Goal: Transaction & Acquisition: Purchase product/service

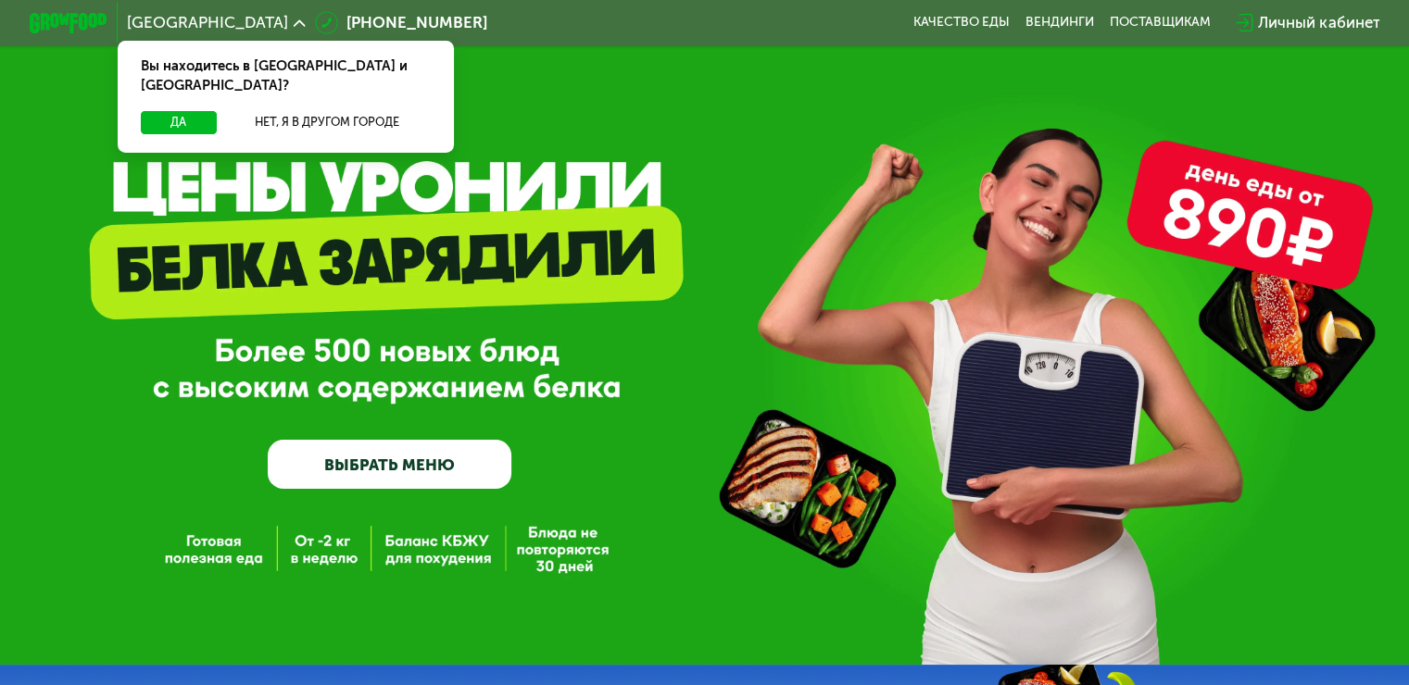
click at [429, 486] on link "ВЫБРАТЬ МЕНЮ" at bounding box center [390, 464] width 244 height 49
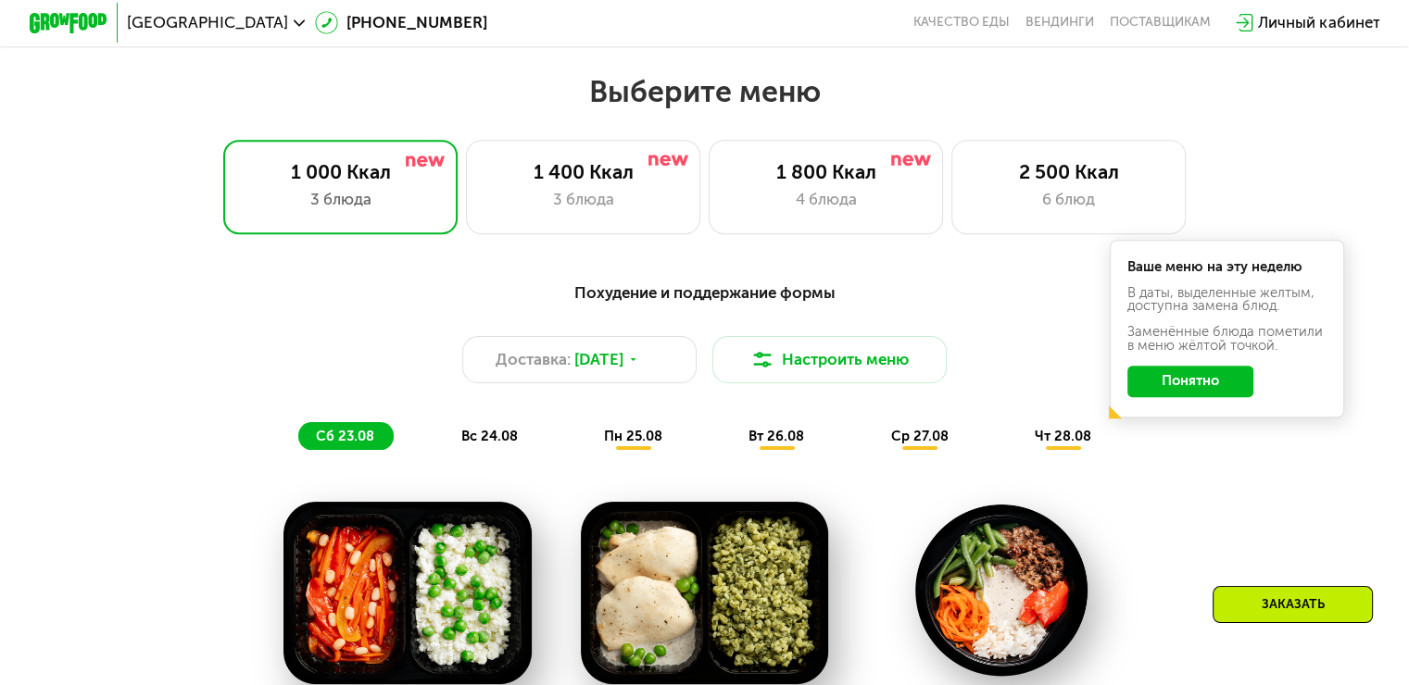
scroll to position [834, 0]
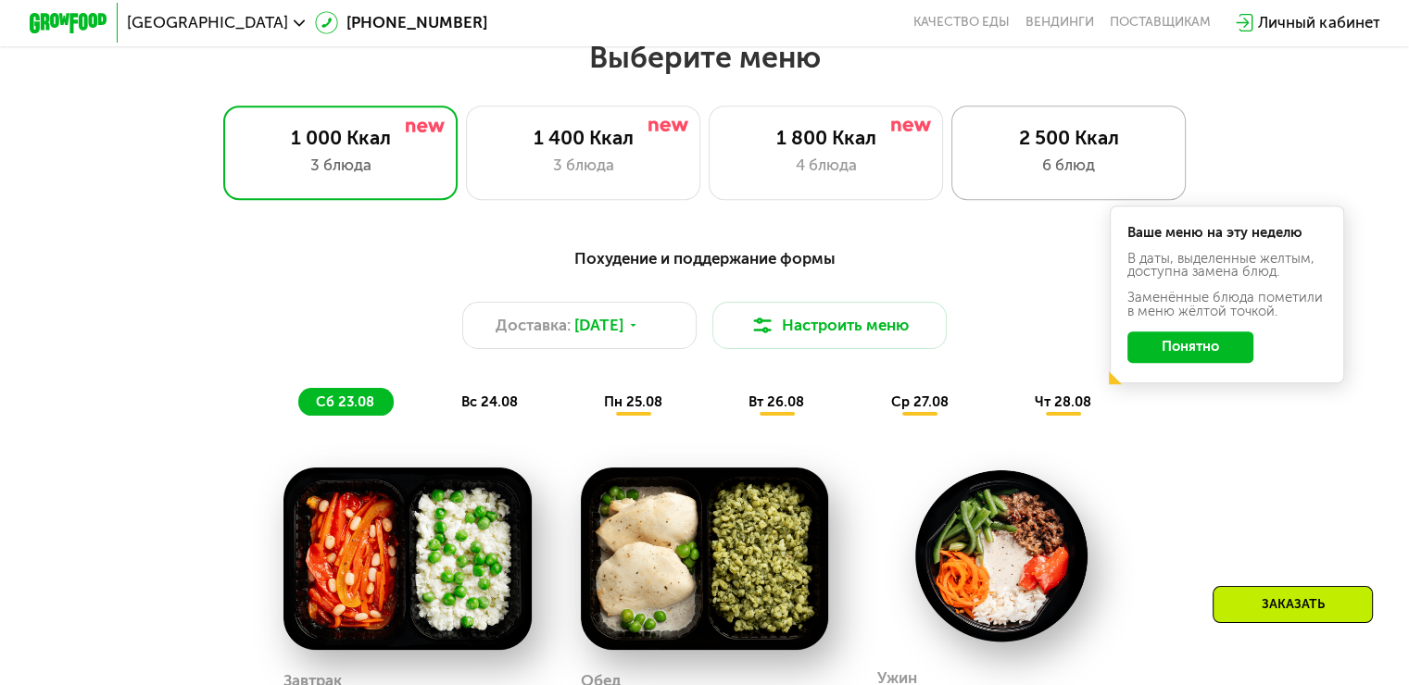
click at [1060, 166] on div "6 блюд" at bounding box center [1069, 165] width 194 height 23
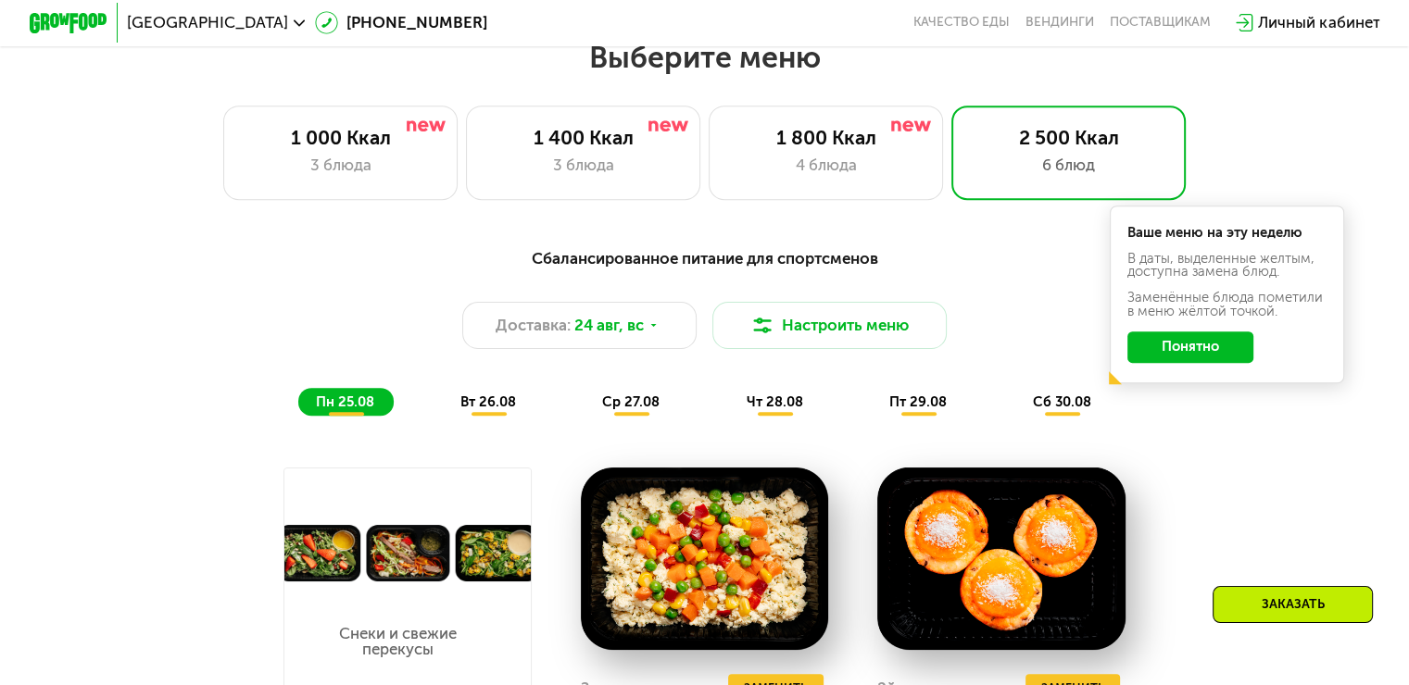
click at [1195, 352] on button "Понятно" at bounding box center [1190, 347] width 126 height 31
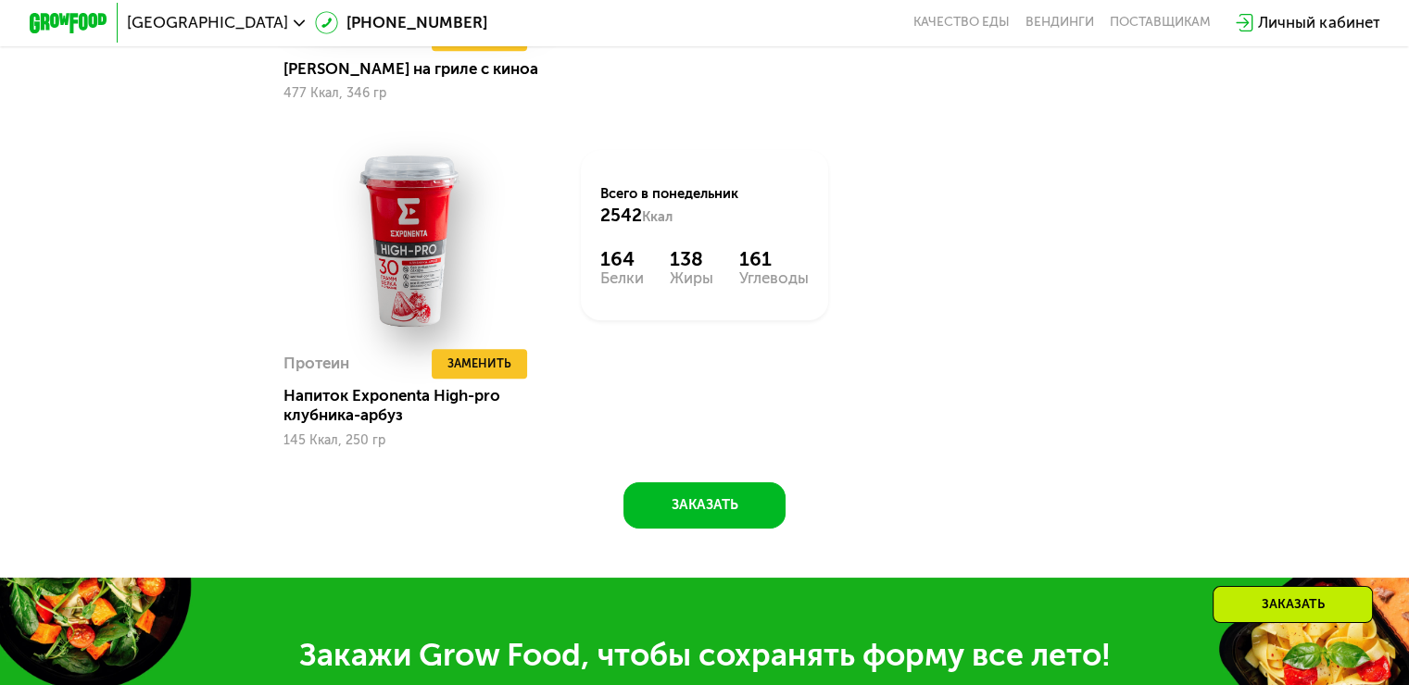
scroll to position [1852, 0]
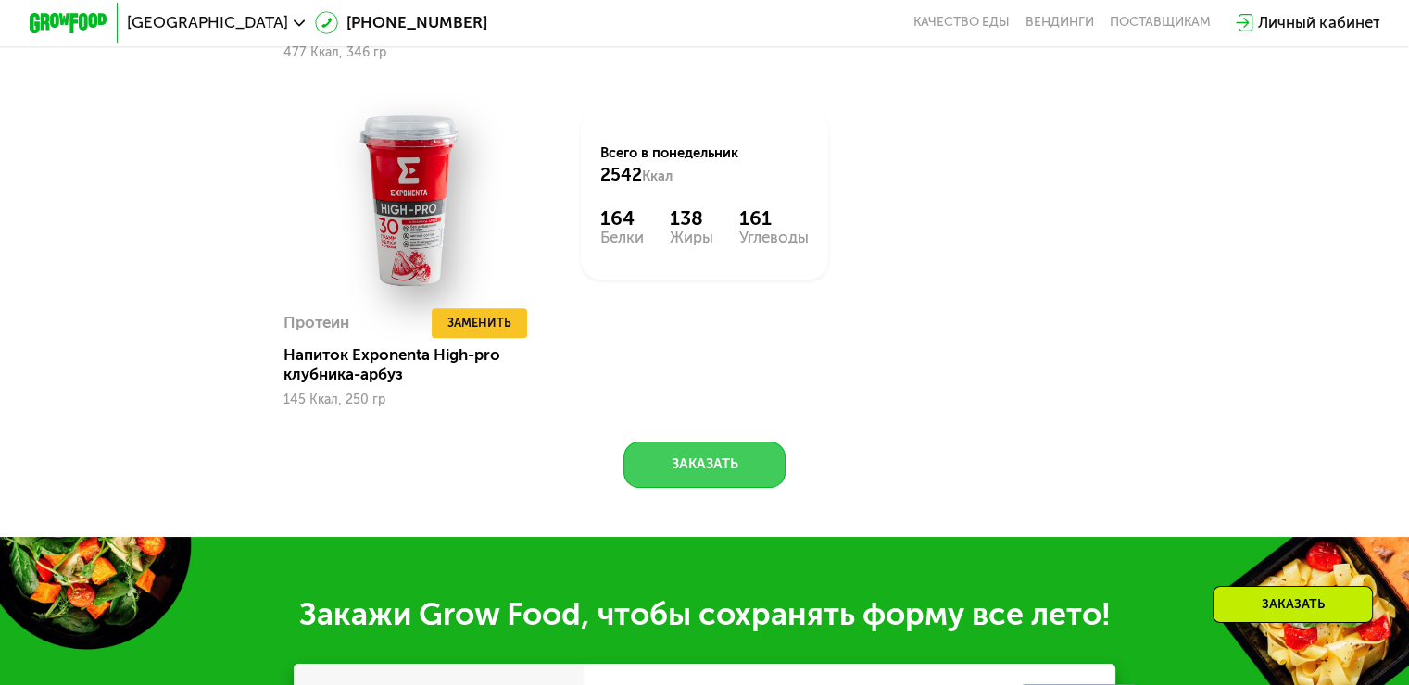
click at [696, 489] on button "Заказать" at bounding box center [704, 465] width 162 height 47
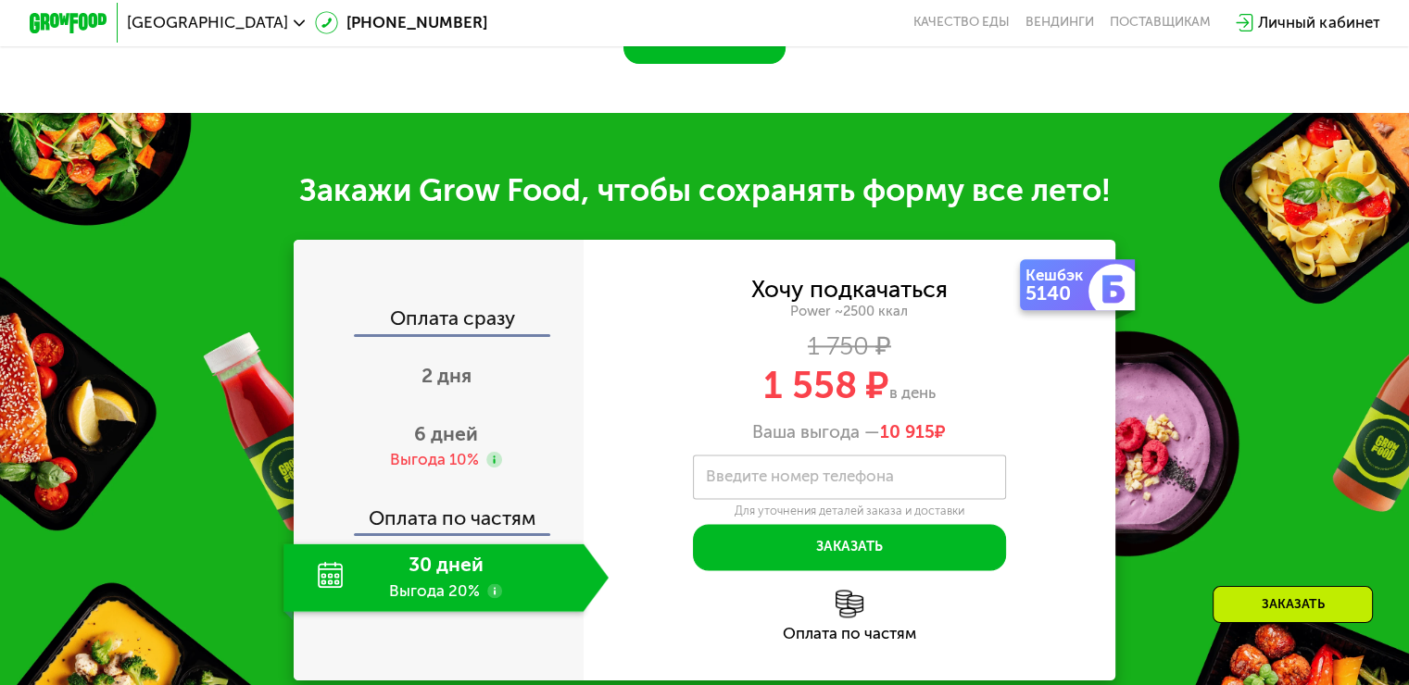
scroll to position [2421, 0]
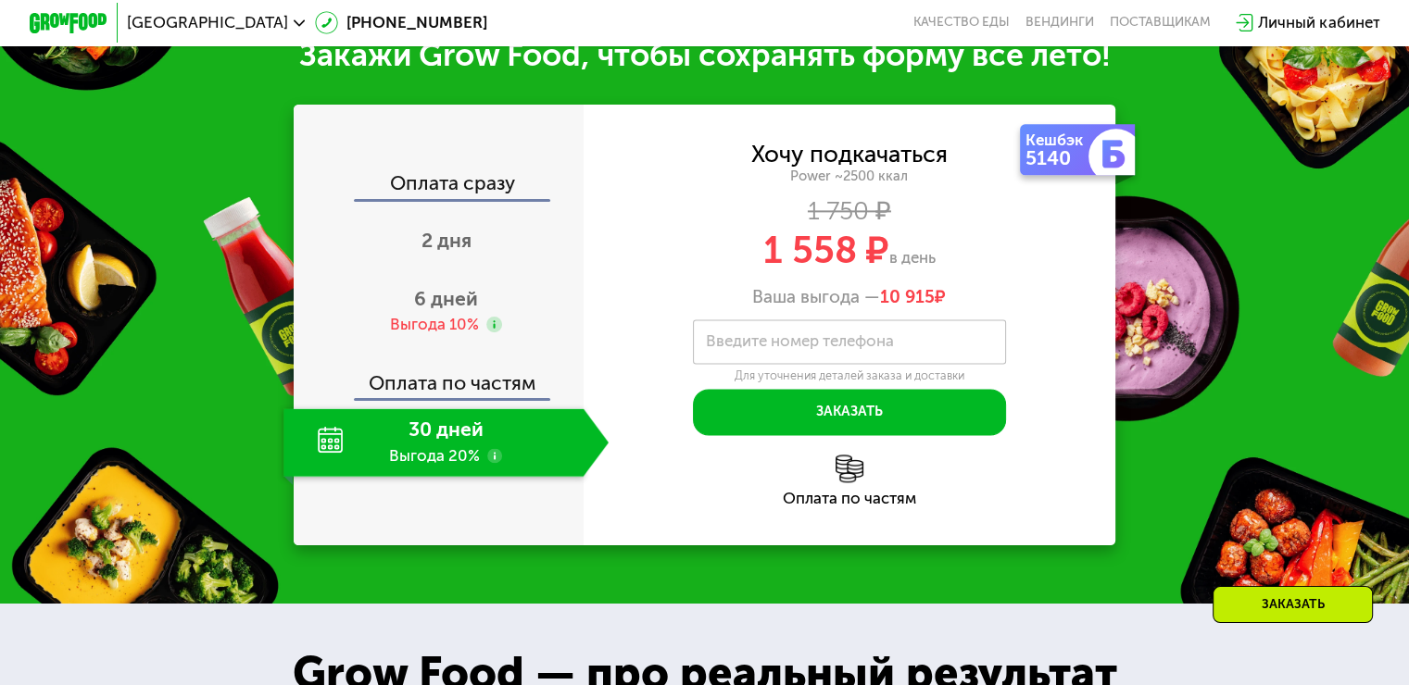
click at [552, 471] on div "30 дней Выгода 20%" at bounding box center [432, 442] width 299 height 69
click at [450, 252] on span "2 дня" at bounding box center [446, 240] width 50 height 23
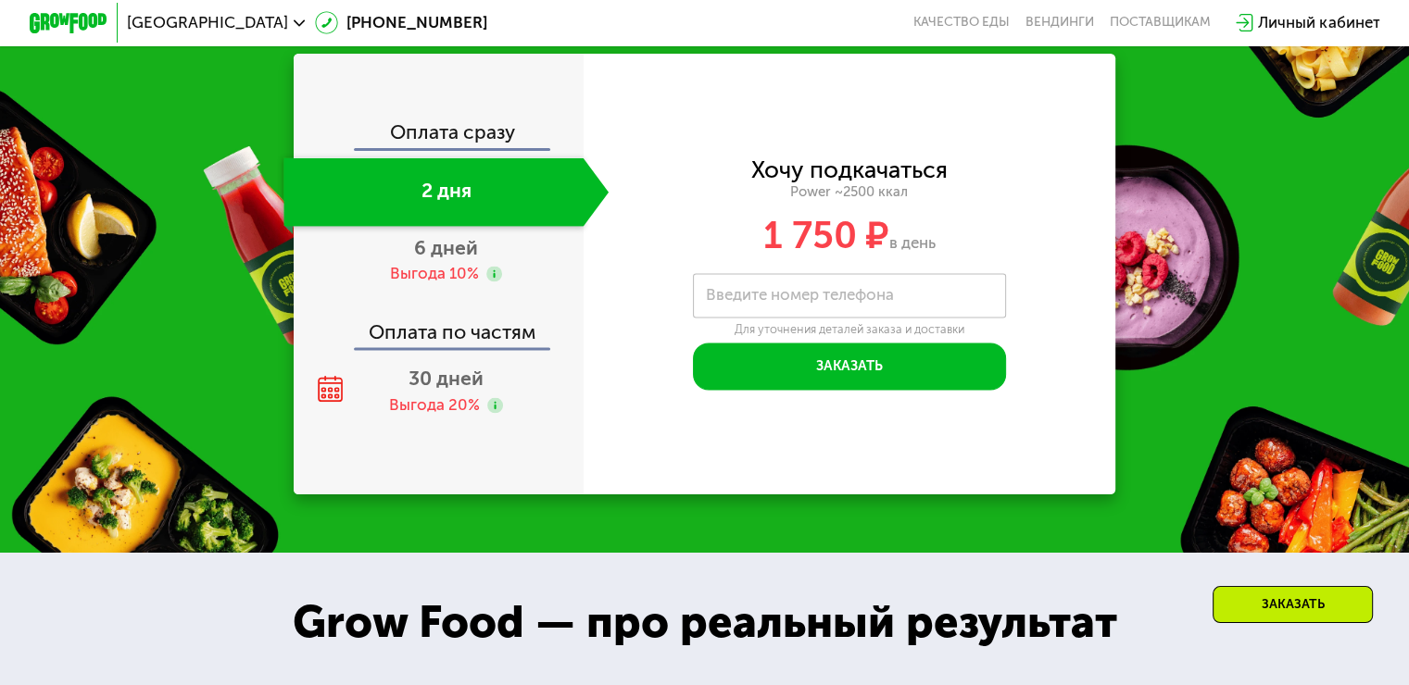
scroll to position [2372, 0]
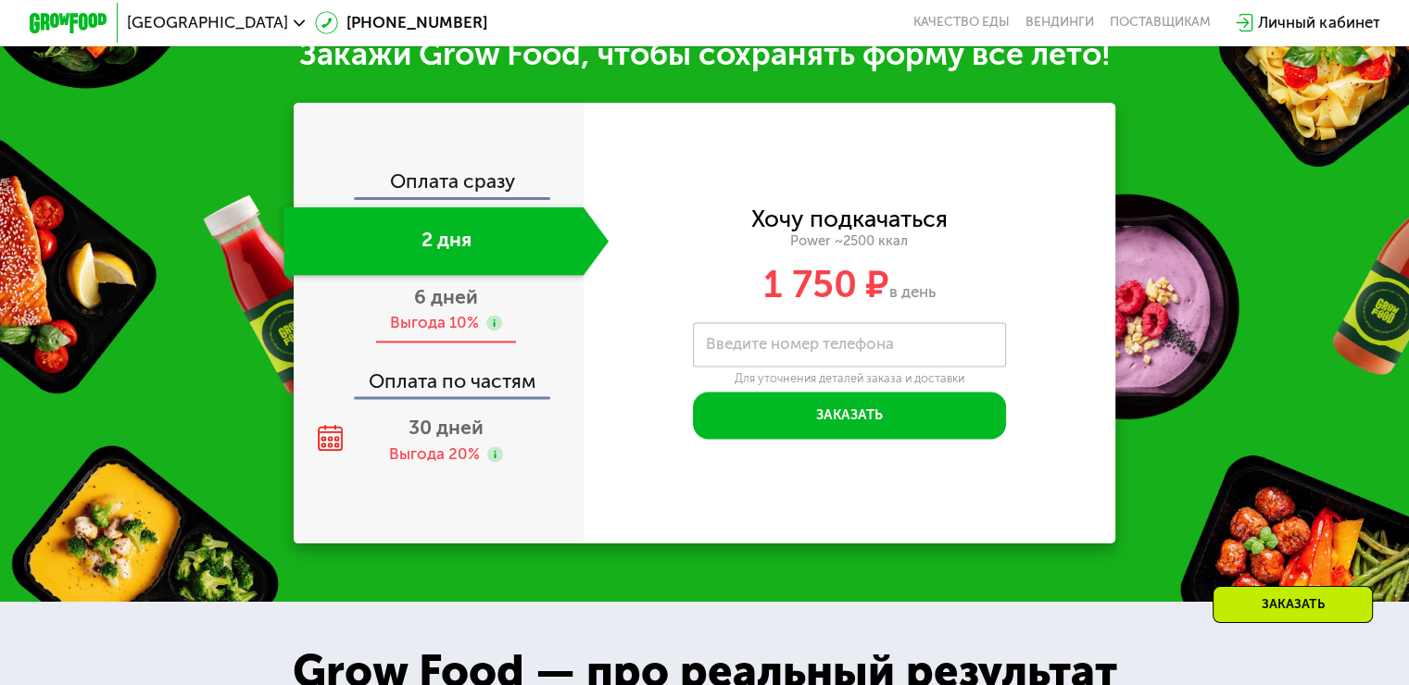
click at [441, 308] on span "6 дней" at bounding box center [446, 296] width 64 height 23
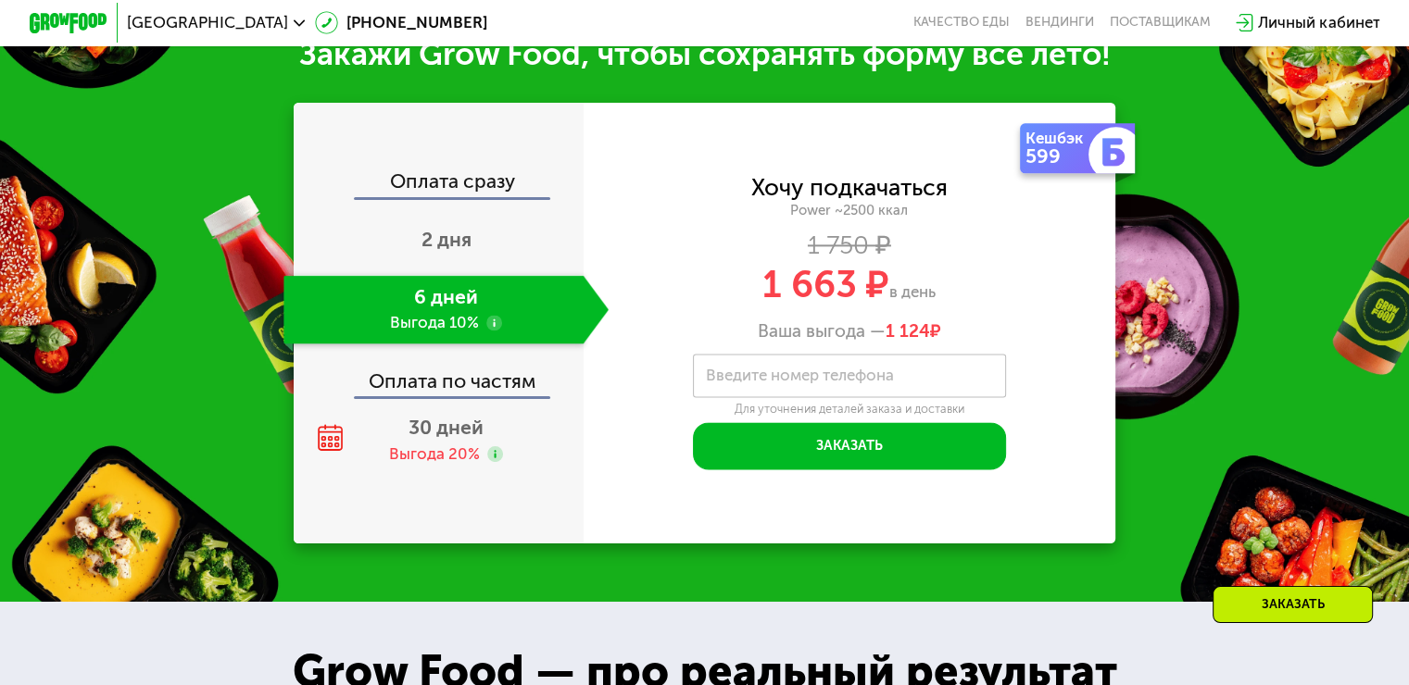
scroll to position [2421, 0]
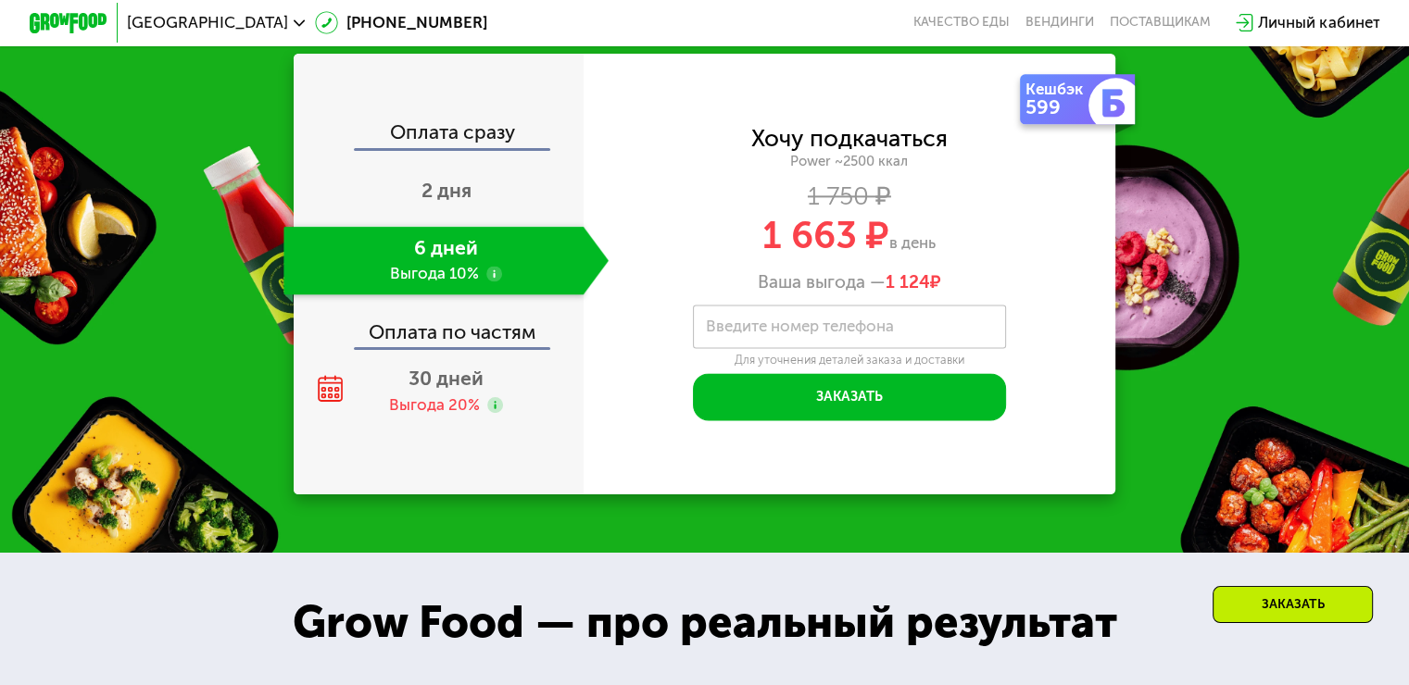
click at [444, 348] on div "Оплата по частям" at bounding box center [439, 325] width 288 height 45
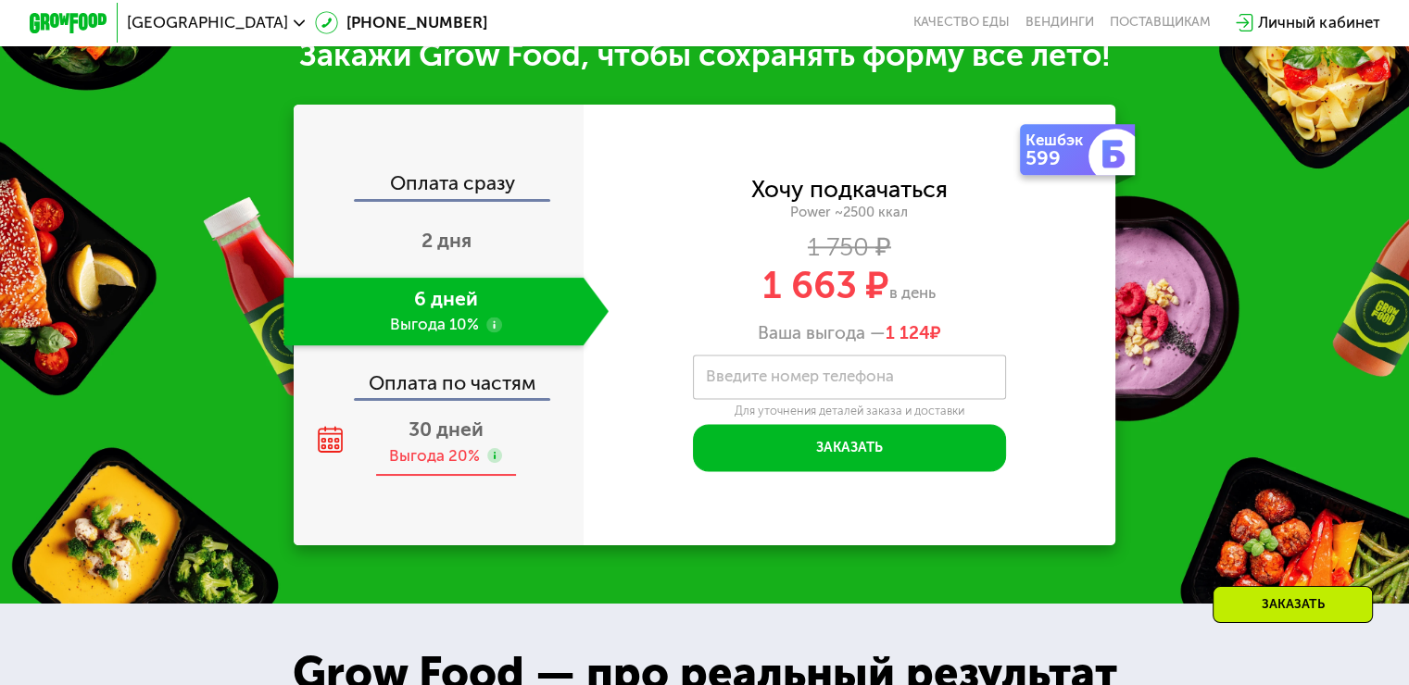
click at [432, 441] on span "30 дней" at bounding box center [445, 429] width 75 height 23
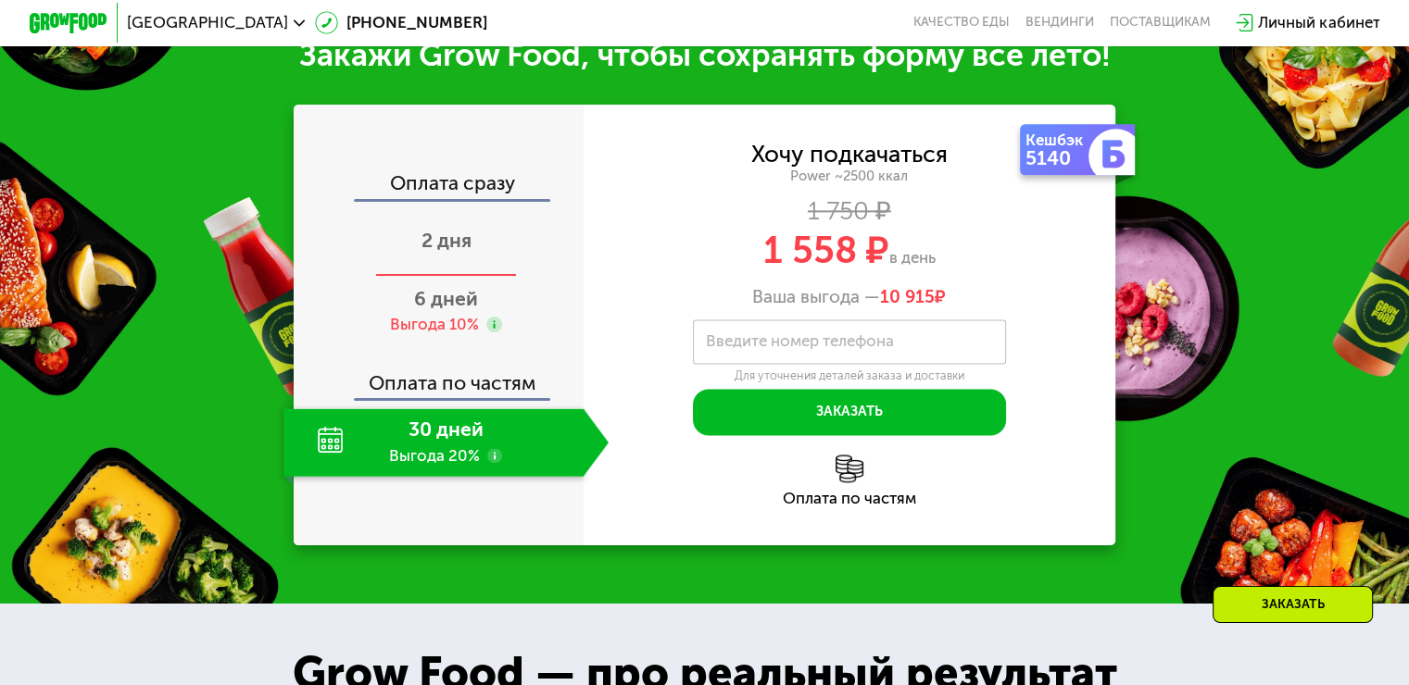
click at [497, 265] on div "2 дня" at bounding box center [445, 242] width 325 height 69
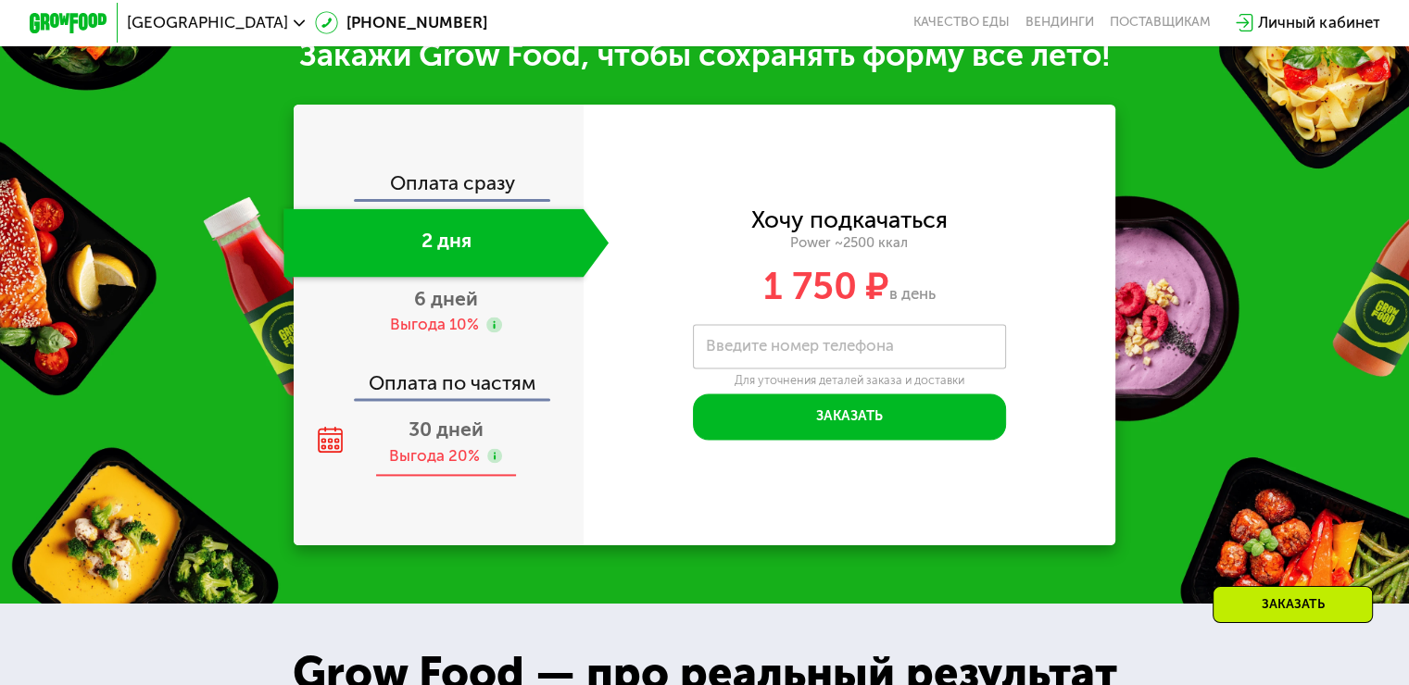
click at [437, 467] on div "Выгода 20%" at bounding box center [434, 456] width 91 height 21
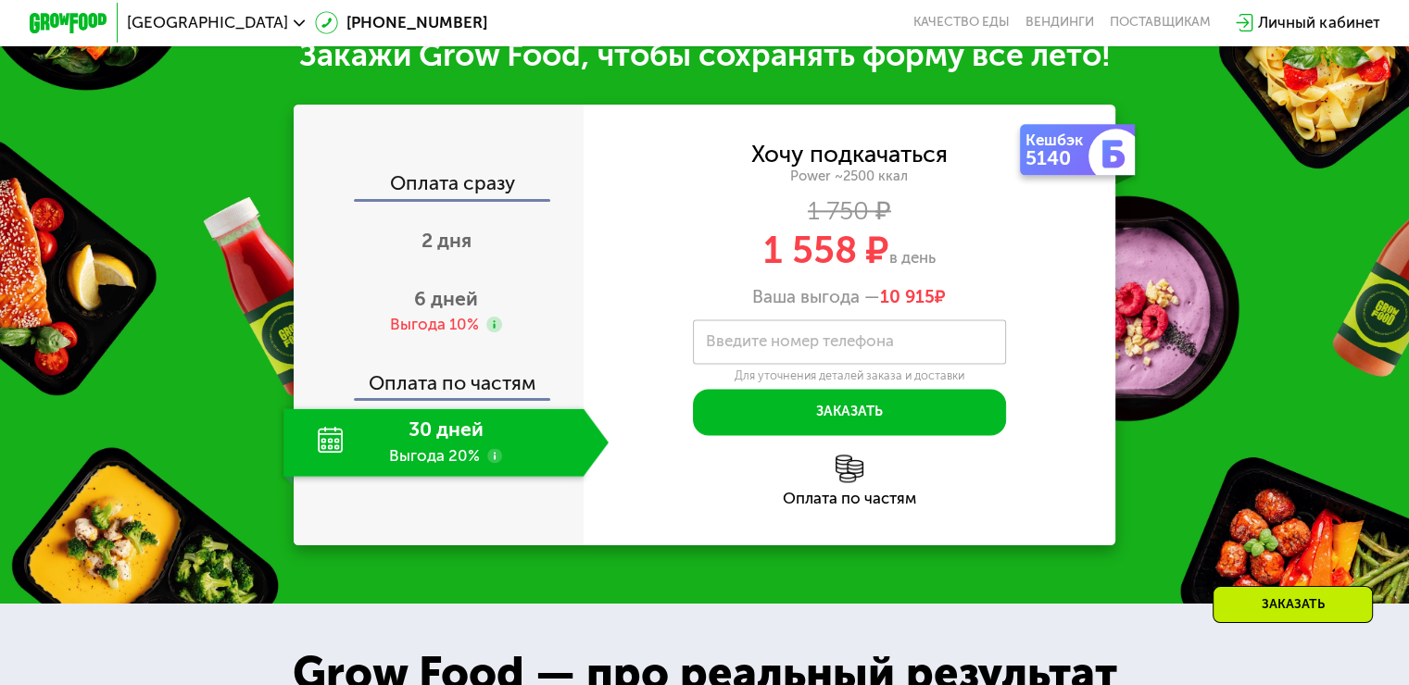
click at [849, 483] on img at bounding box center [849, 469] width 28 height 28
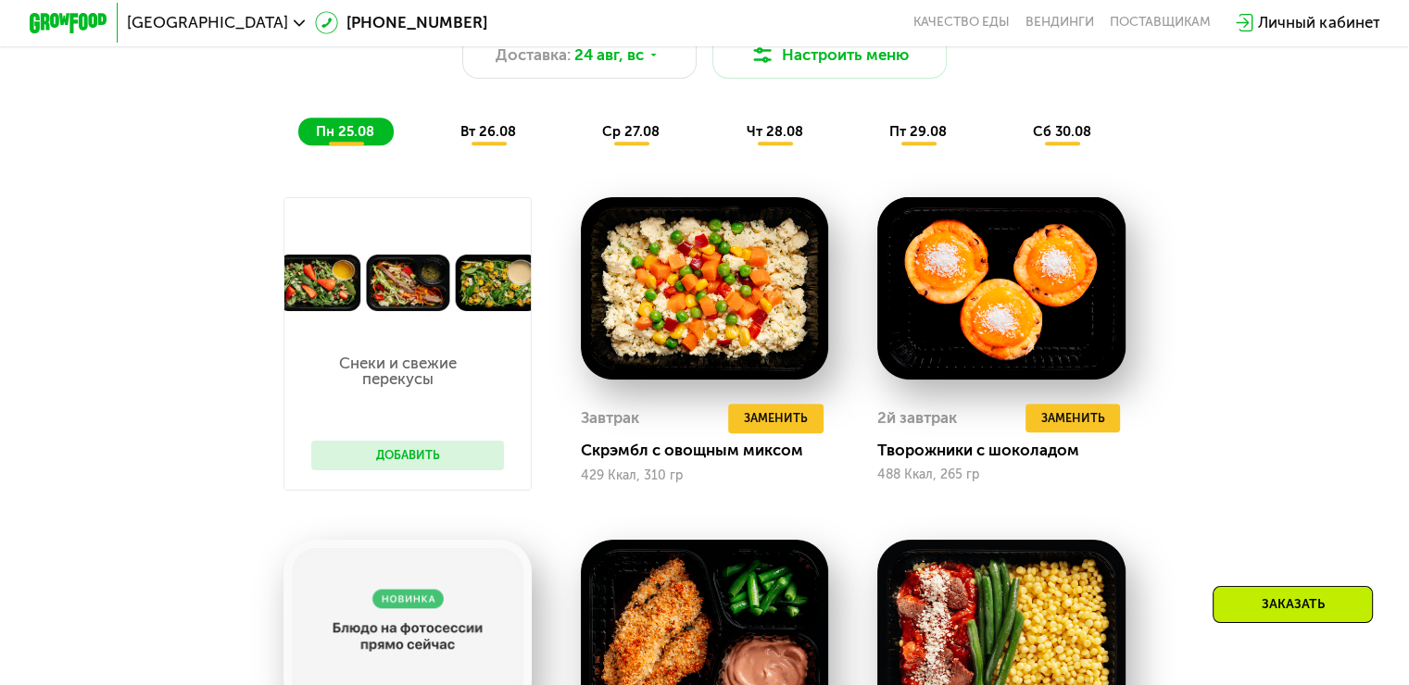
scroll to position [847, 0]
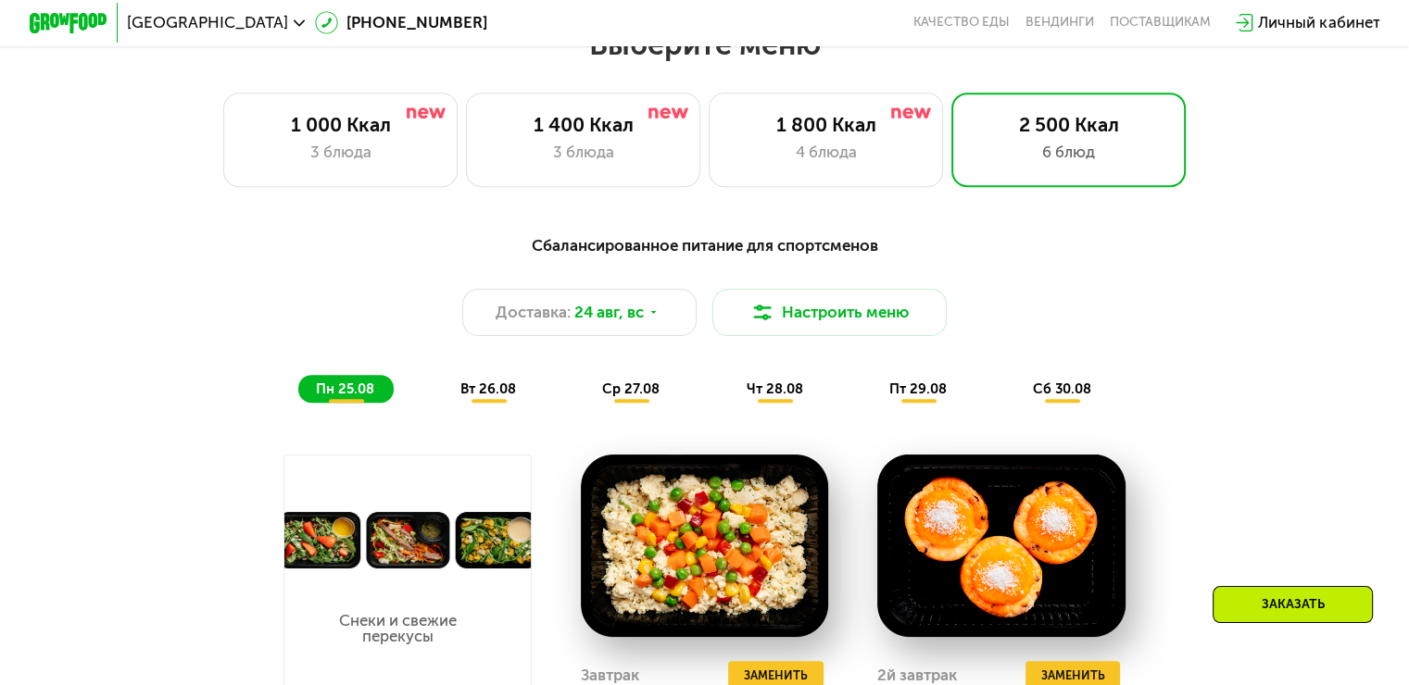
click at [285, 295] on div "Сбалансированное питание для спортсменов Доставка: [DATE] Настроить меню пн 25.…" at bounding box center [704, 318] width 1159 height 170
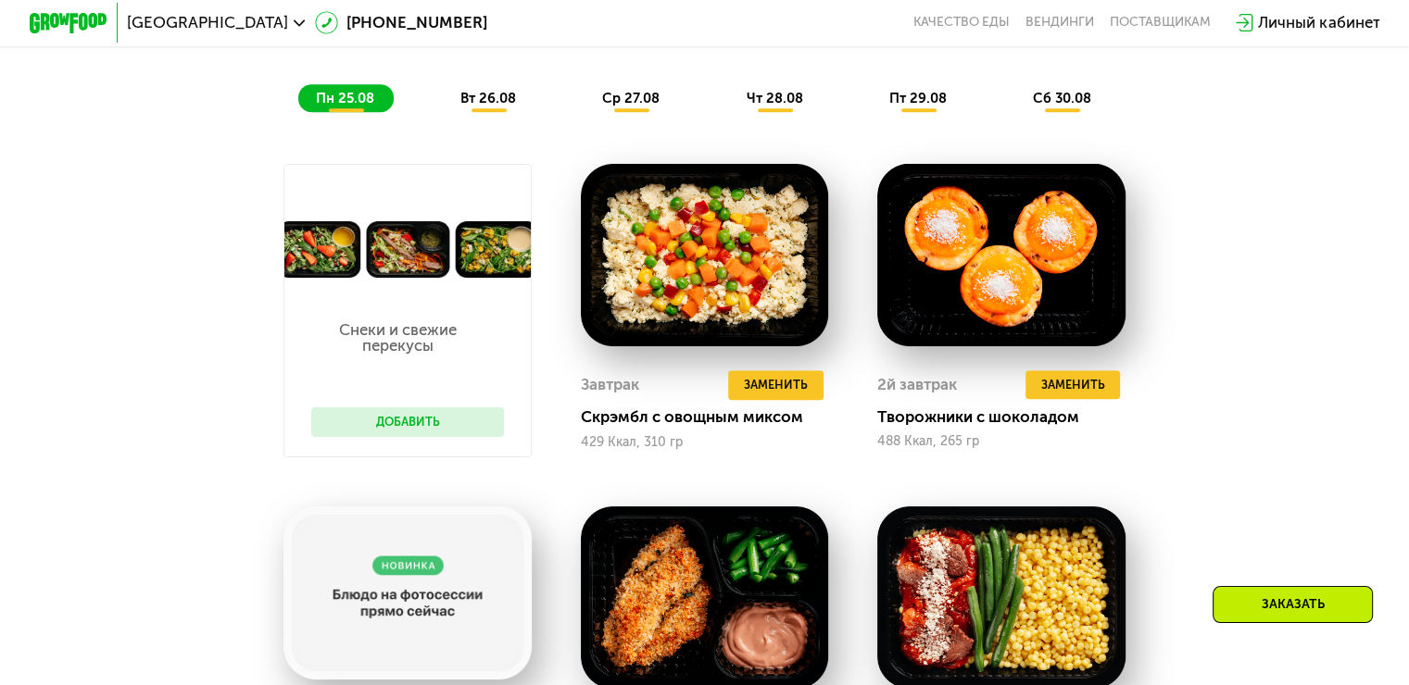
scroll to position [1124, 0]
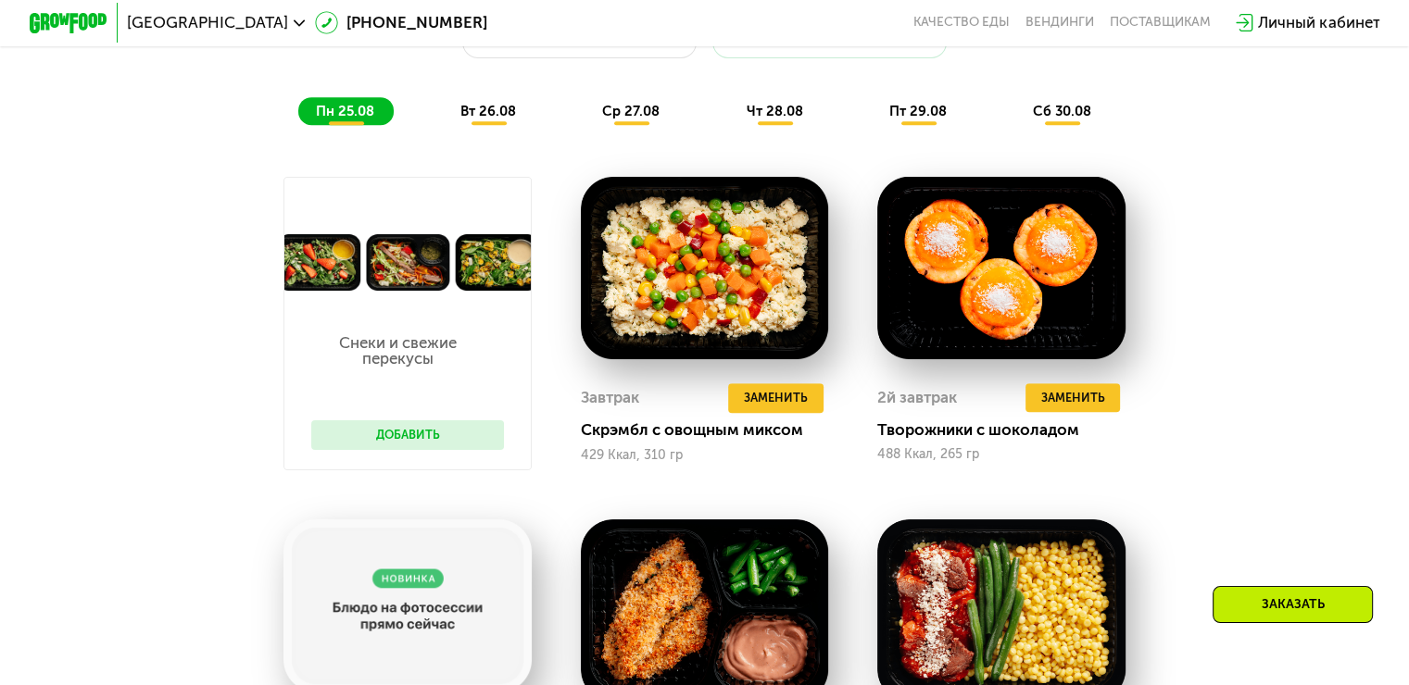
click at [415, 447] on button "Добавить" at bounding box center [407, 436] width 193 height 30
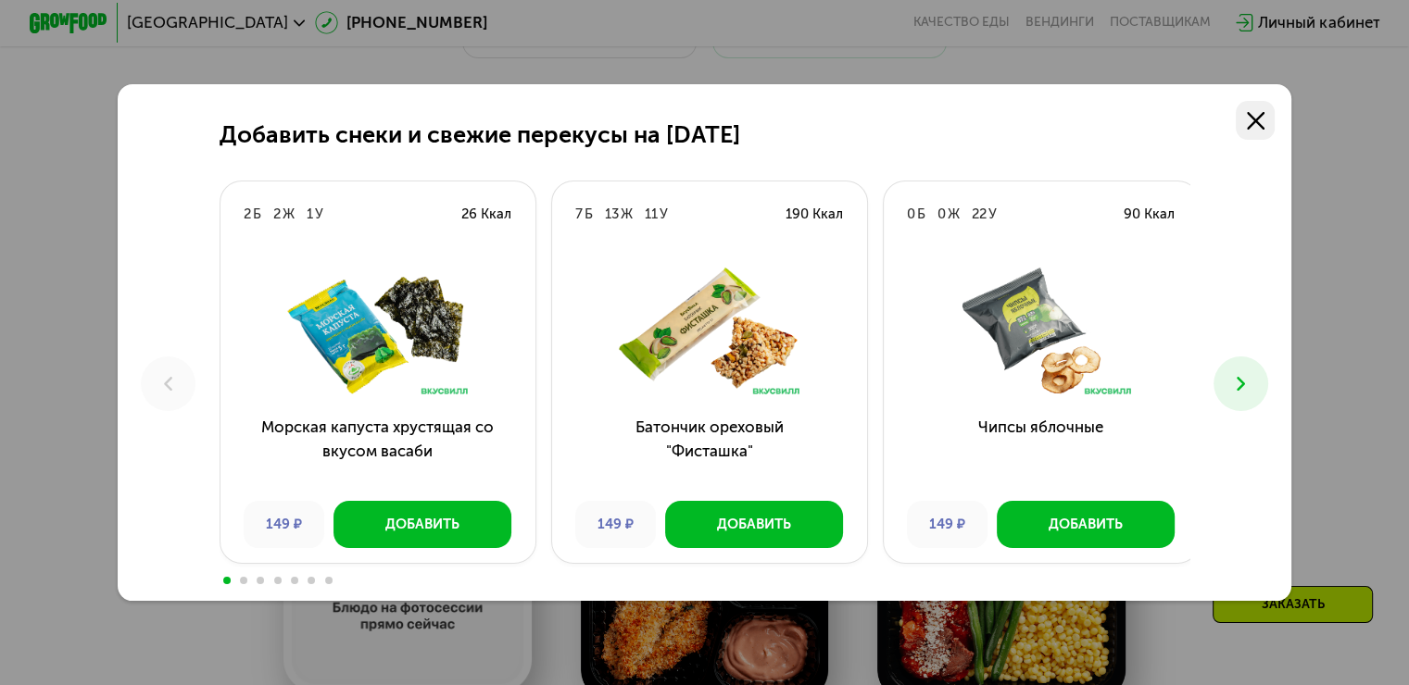
click at [1256, 118] on icon at bounding box center [1256, 121] width 18 height 18
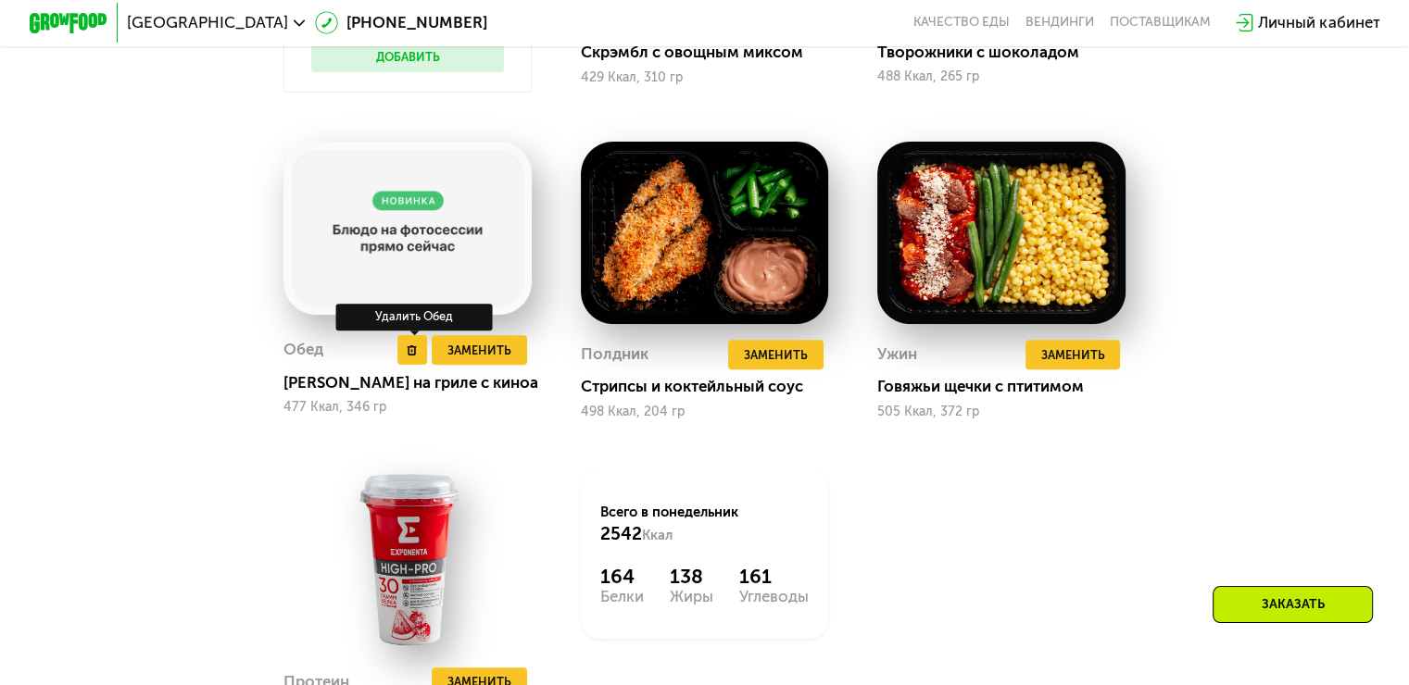
scroll to position [1495, 0]
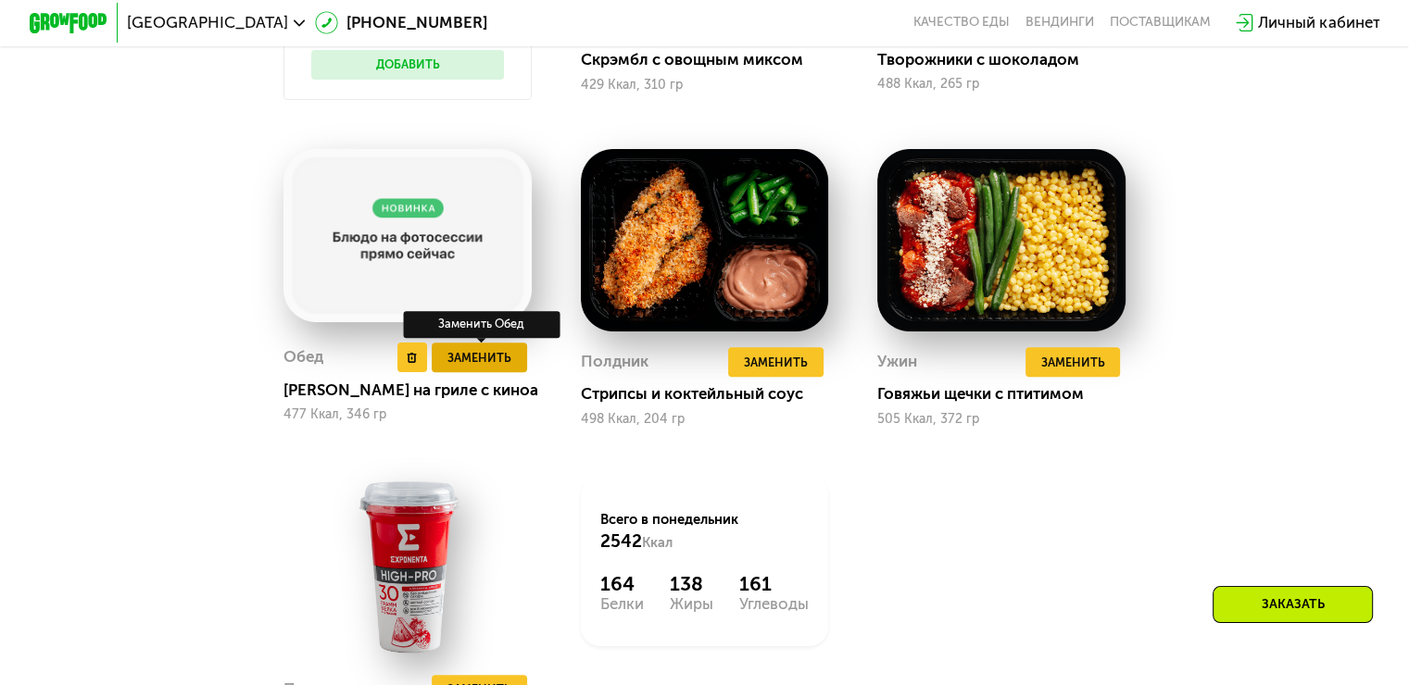
click at [484, 368] on span "Заменить" at bounding box center [479, 357] width 64 height 19
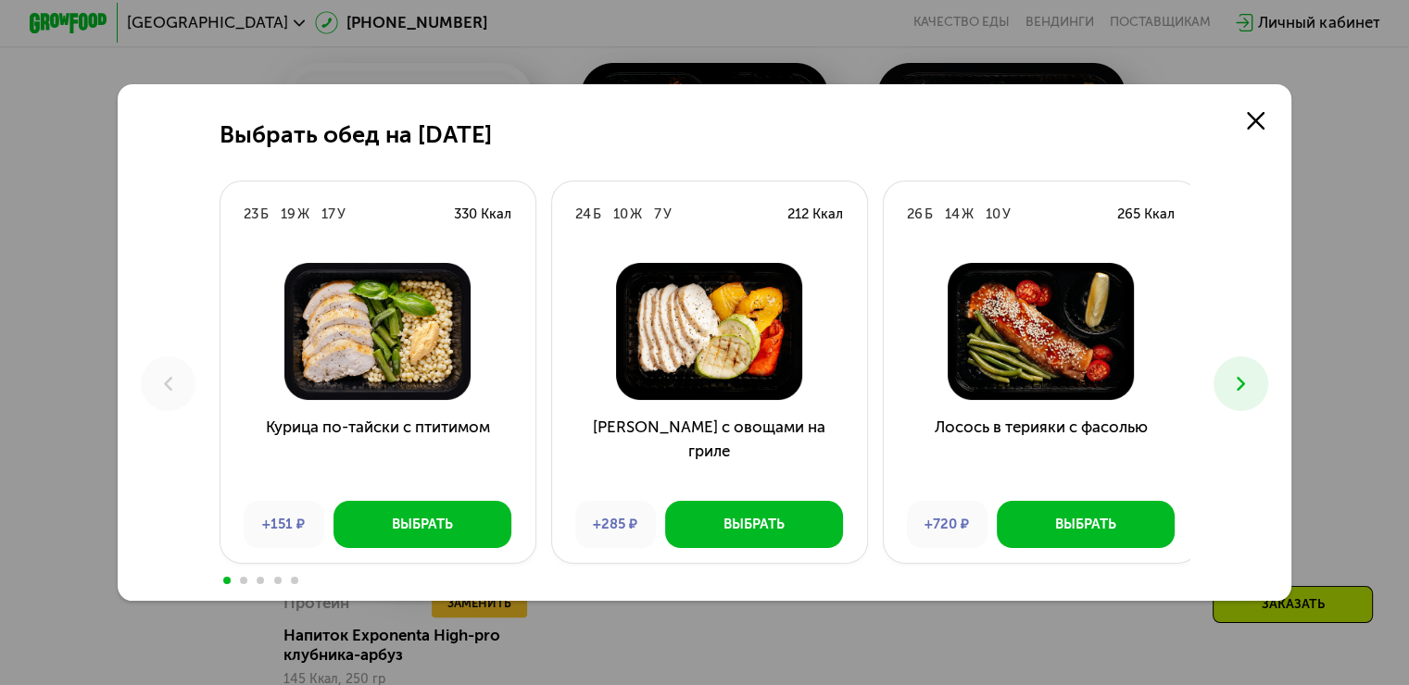
scroll to position [1588, 0]
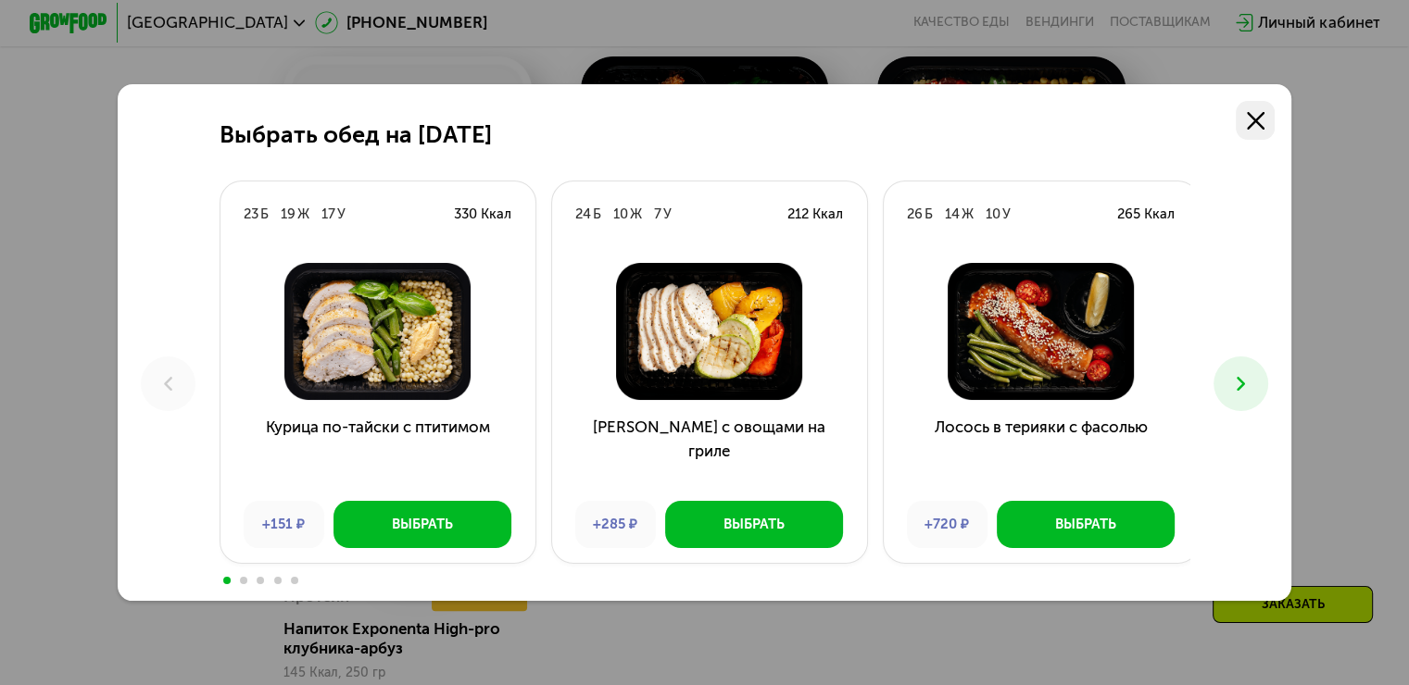
click at [1264, 114] on use at bounding box center [1256, 121] width 18 height 18
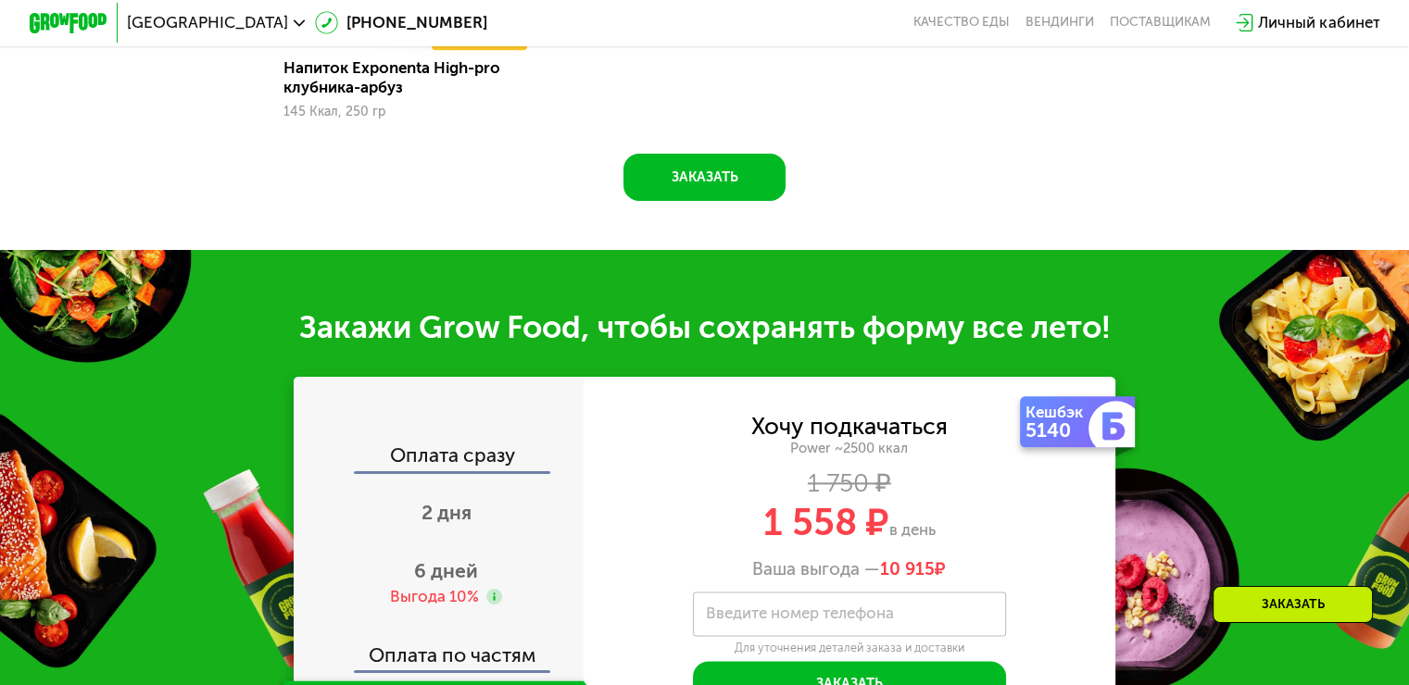
scroll to position [2421, 0]
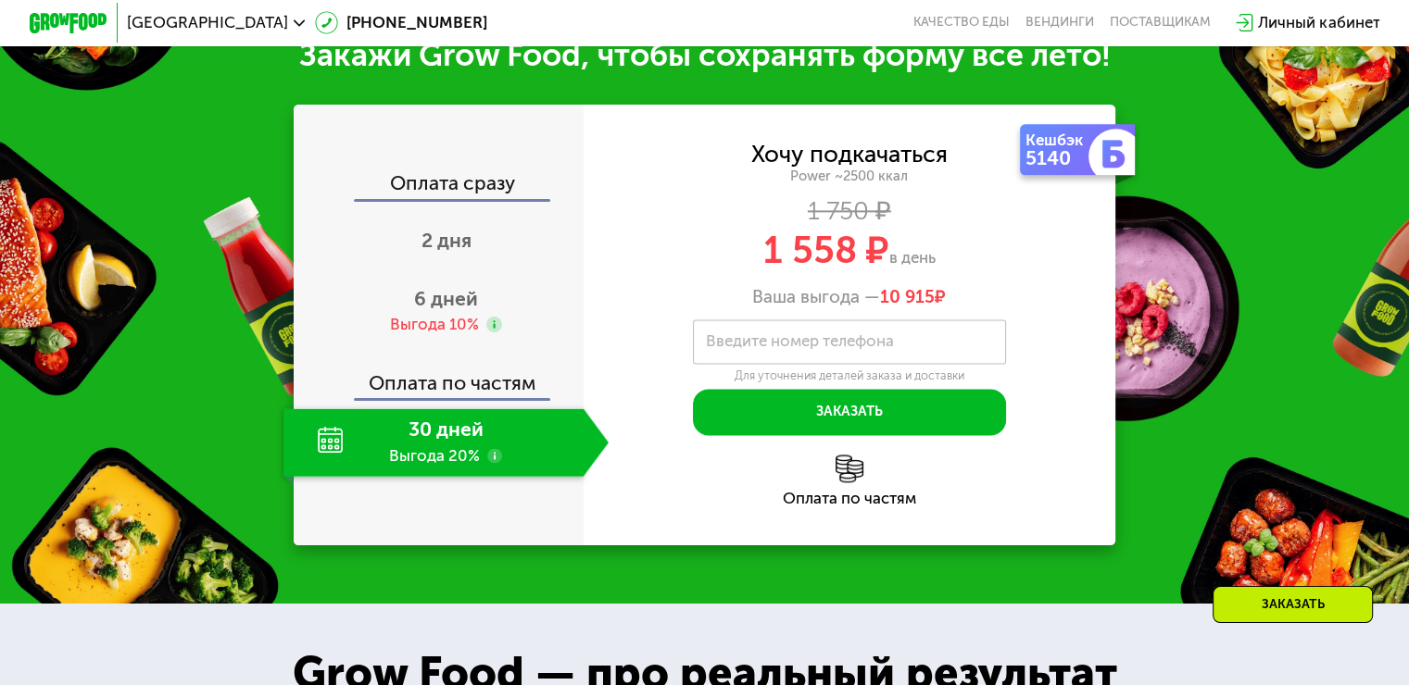
click at [493, 464] on use at bounding box center [495, 456] width 16 height 16
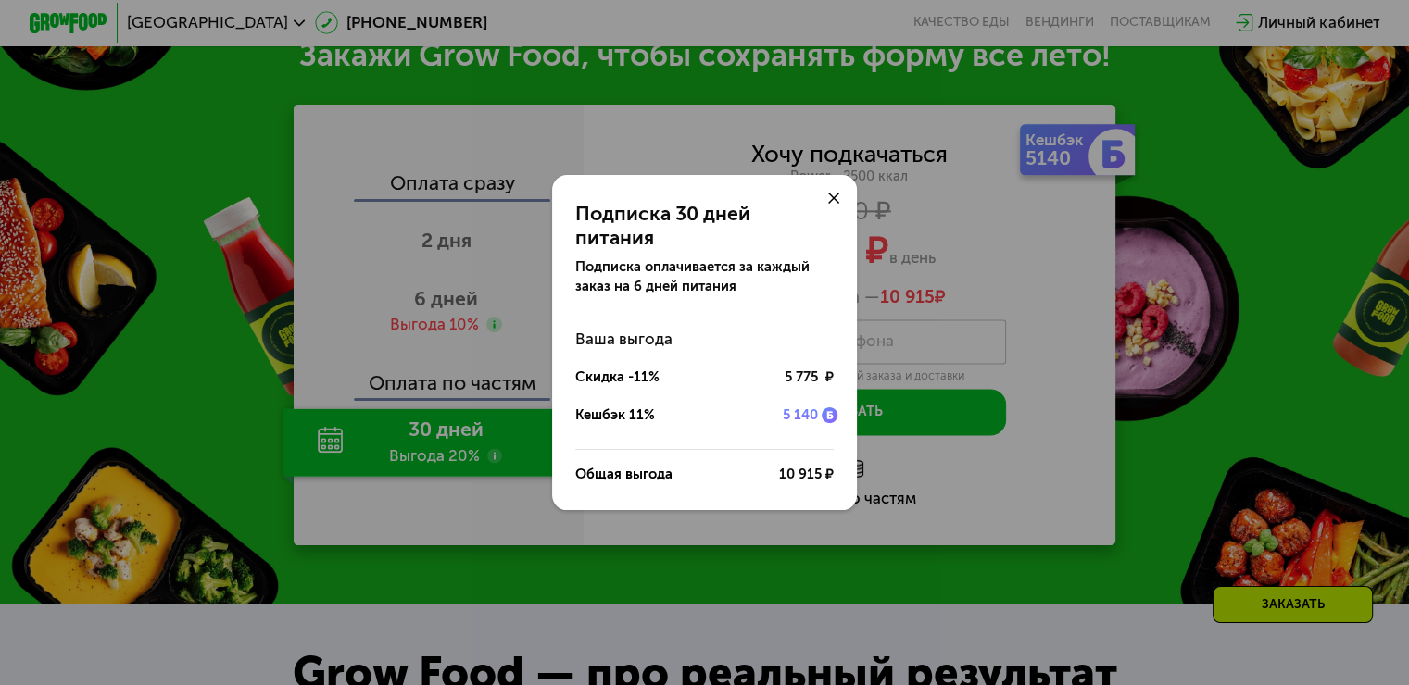
click at [663, 540] on div "Подписка 30 дней питания Подписка оплачивается за каждый заказ на 6 дней питани…" at bounding box center [704, 342] width 1409 height 685
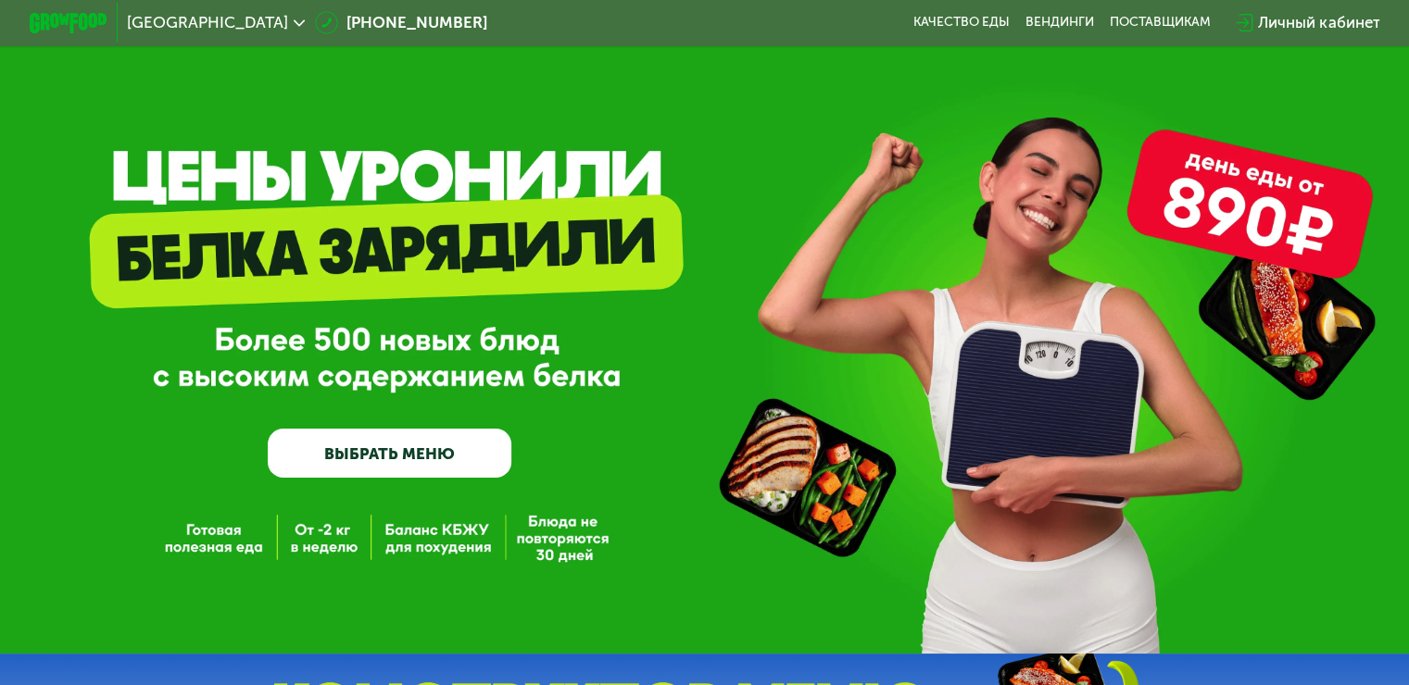
scroll to position [0, 0]
